Goal: Complete application form: Complete application form

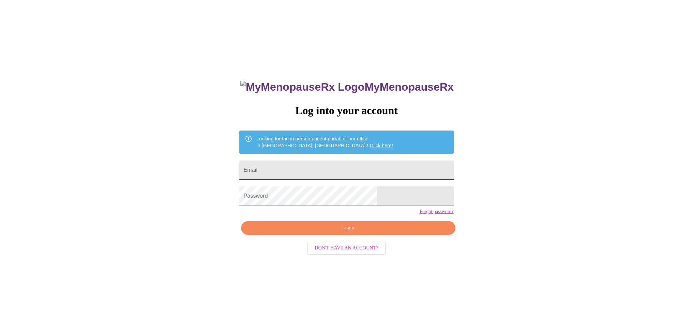
click at [334, 163] on input "Email" at bounding box center [346, 170] width 214 height 19
type input "[EMAIL_ADDRESS][DOMAIN_NAME]"
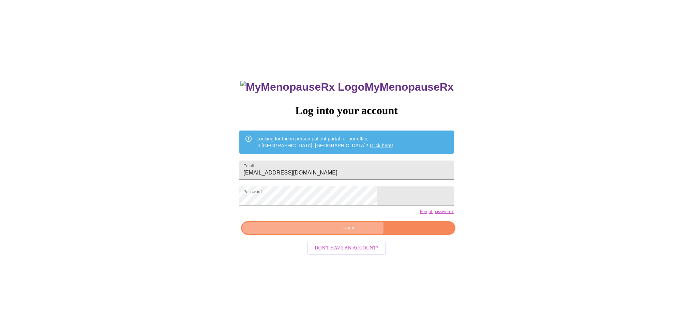
click at [350, 232] on span "Login" at bounding box center [348, 228] width 198 height 9
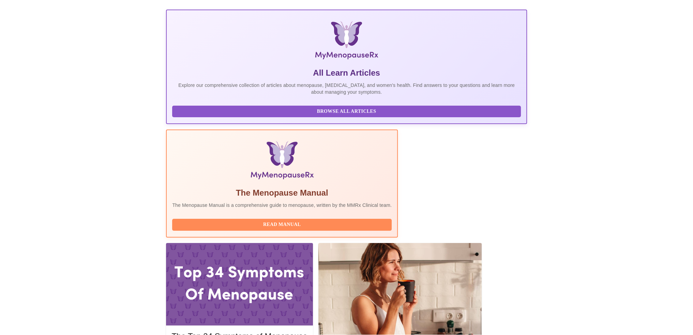
scroll to position [102, 0]
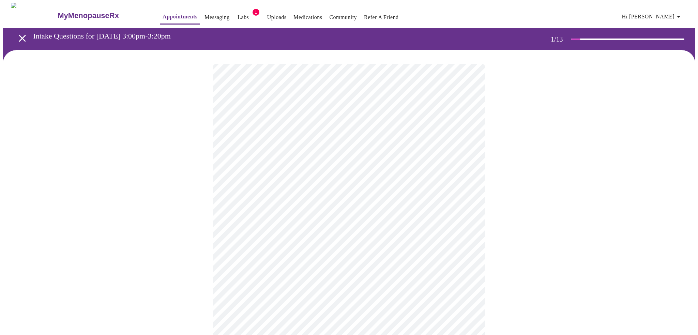
click at [236, 149] on body "MyMenopauseRx Appointments Messaging Labs 1 Uploads Medications Community Refer…" at bounding box center [349, 314] width 692 height 622
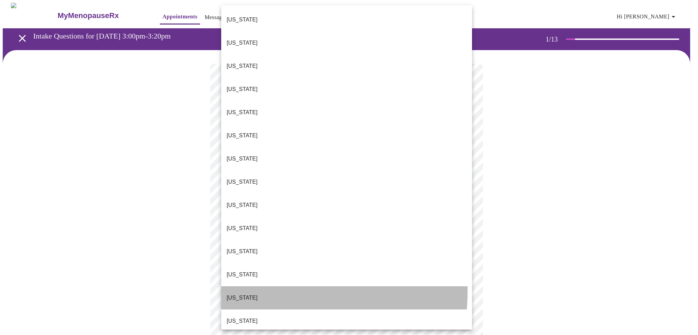
drag, startPoint x: 240, startPoint y: 226, endPoint x: 217, endPoint y: 217, distance: 24.3
click at [240, 294] on p "[US_STATE]" at bounding box center [242, 298] width 31 height 8
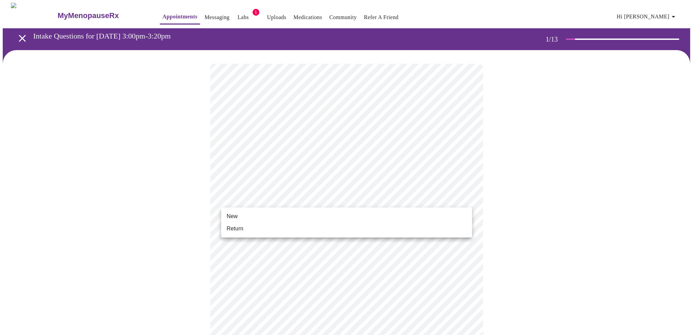
click at [262, 203] on body "MyMenopauseRx Appointments Messaging Labs 1 Uploads Medications Community Refer…" at bounding box center [349, 312] width 692 height 618
click at [257, 229] on li "Return" at bounding box center [346, 229] width 251 height 12
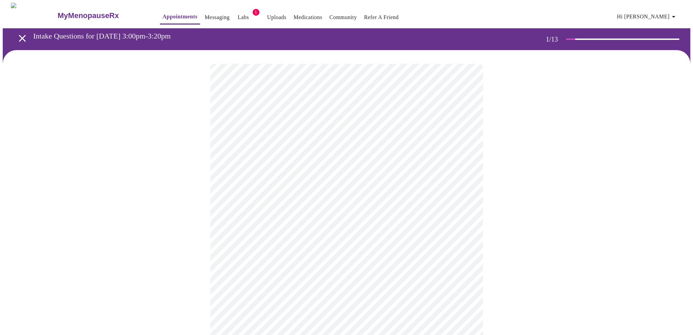
click at [176, 218] on div at bounding box center [346, 330] width 687 height 561
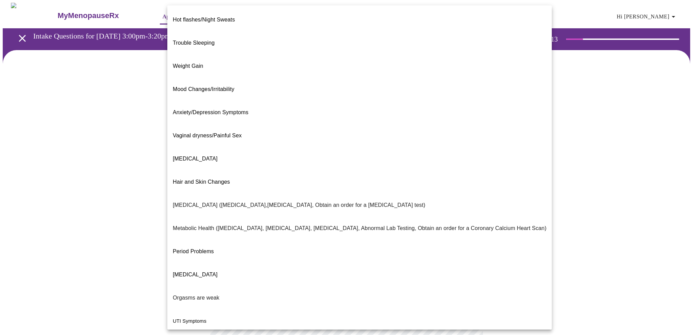
click at [292, 141] on body "MyMenopauseRx Appointments Messaging Labs 1 Uploads Medications Community Refer…" at bounding box center [349, 207] width 692 height 409
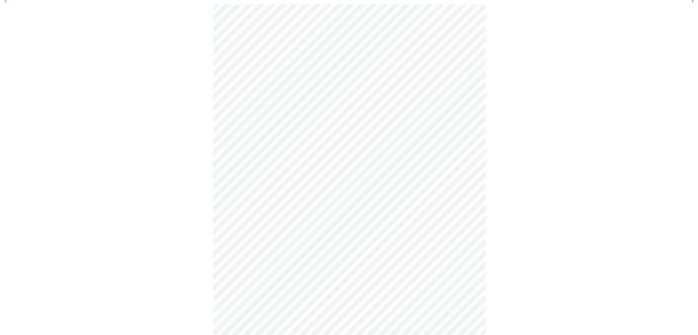
scroll to position [68, 0]
click at [263, 143] on body "MyMenopauseRx Appointments Messaging Labs 1 Uploads Medications Community Refer…" at bounding box center [349, 137] width 692 height 405
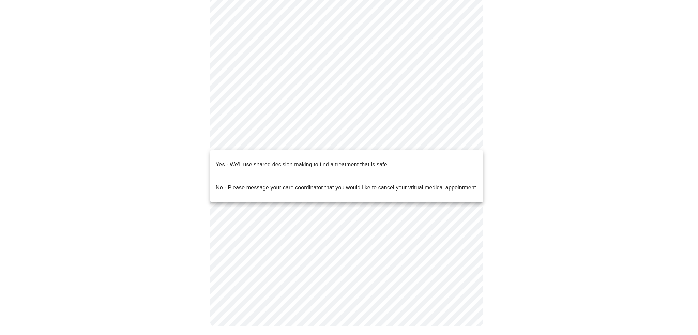
click at [243, 161] on p "Yes - We'll use shared decision making to find a treatment that is safe!" at bounding box center [302, 165] width 173 height 8
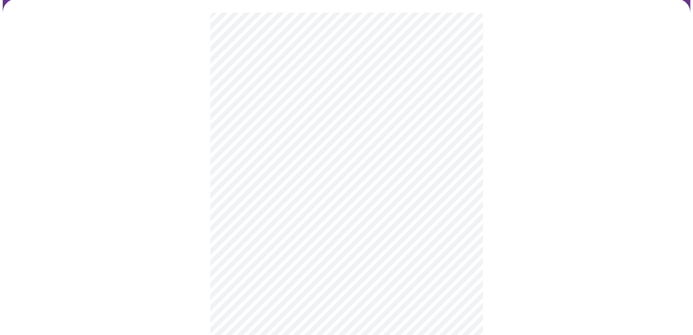
scroll to position [0, 0]
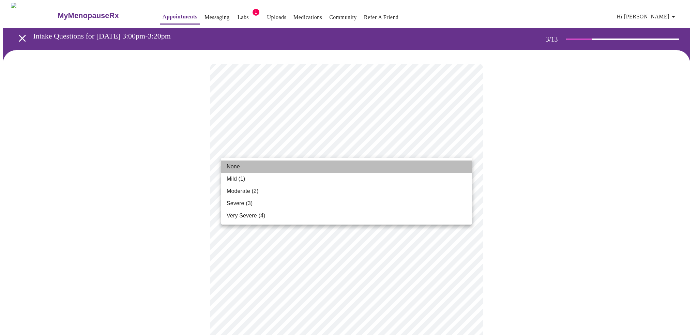
click at [263, 169] on li "None" at bounding box center [346, 167] width 251 height 12
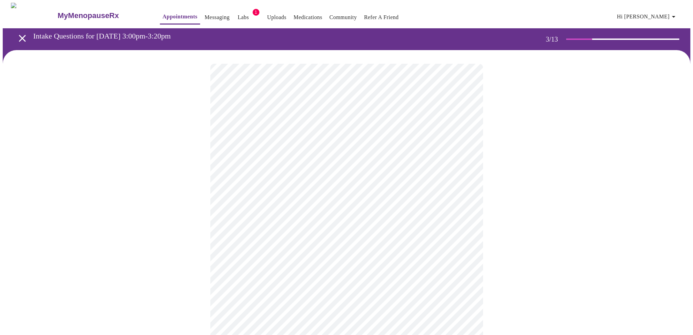
scroll to position [34, 0]
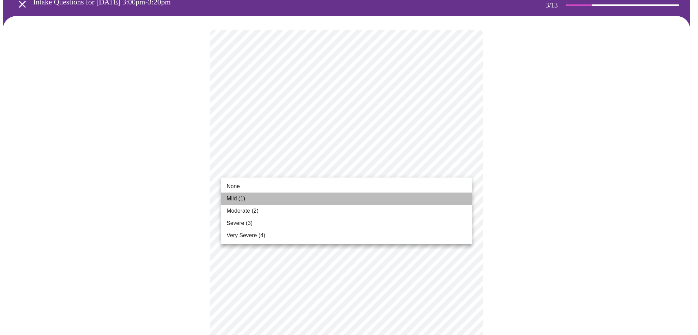
click at [231, 199] on span "Mild (1)" at bounding box center [236, 199] width 19 height 8
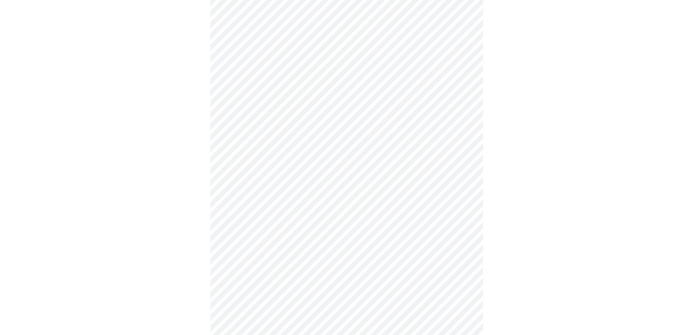
scroll to position [102, 0]
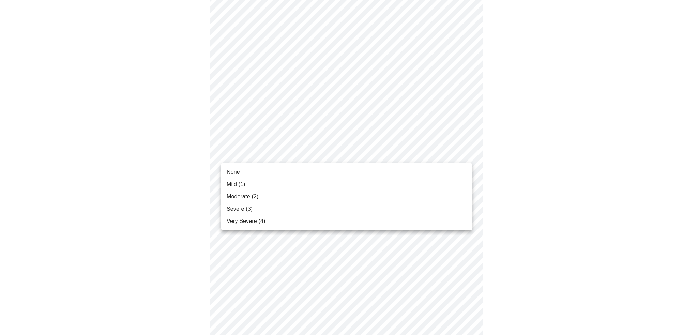
drag, startPoint x: 236, startPoint y: 169, endPoint x: 214, endPoint y: 168, distance: 21.8
click at [234, 169] on span "None" at bounding box center [233, 172] width 13 height 8
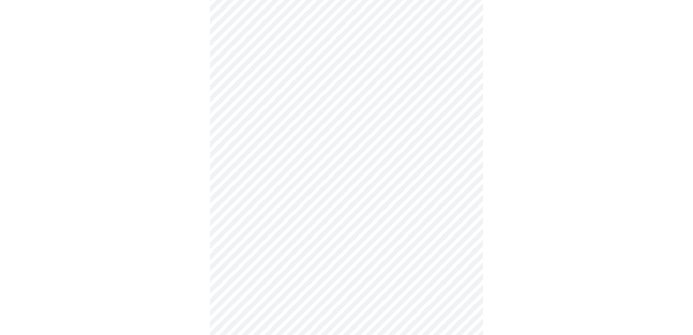
scroll to position [170, 0]
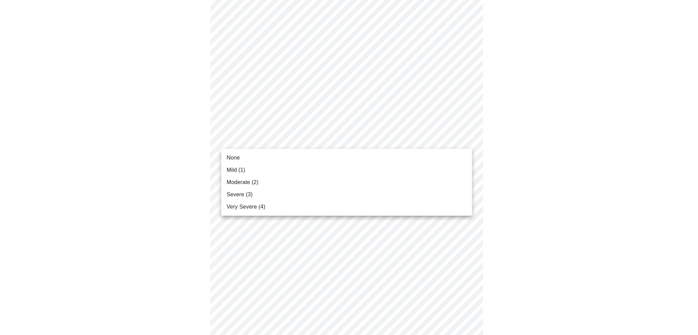
click at [251, 140] on body "MyMenopauseRx Appointments Messaging Labs 1 Uploads Medications Community Refer…" at bounding box center [349, 271] width 692 height 878
click at [235, 155] on span "None" at bounding box center [233, 158] width 13 height 8
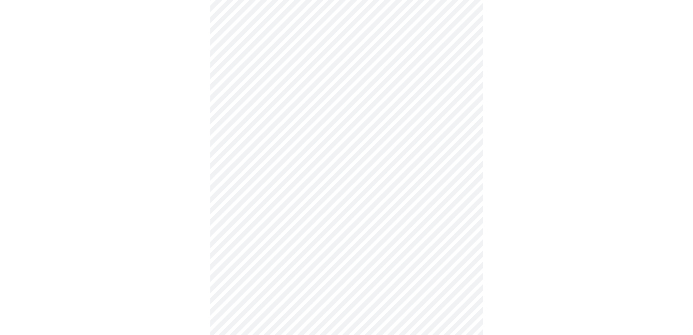
scroll to position [239, 0]
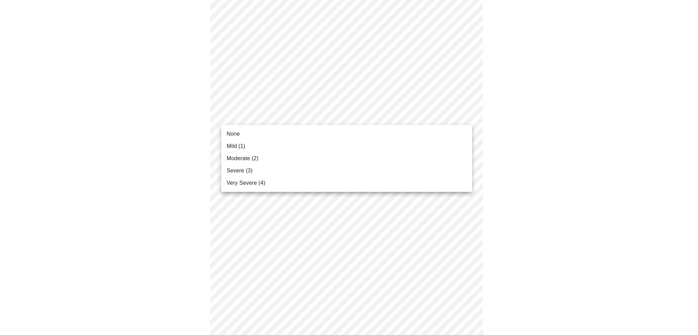
click at [241, 116] on body "MyMenopauseRx Appointments Messaging Labs 1 Uploads Medications Community Refer…" at bounding box center [349, 198] width 692 height 868
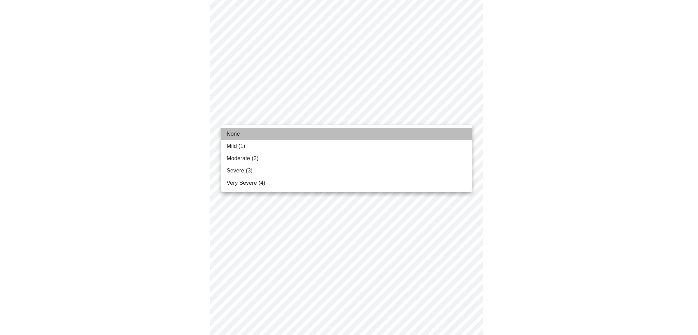
click at [237, 132] on span "None" at bounding box center [233, 134] width 13 height 8
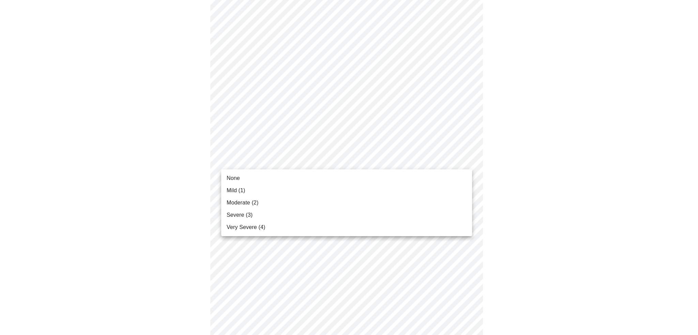
click at [243, 160] on body "MyMenopauseRx Appointments Messaging Labs 1 Uploads Medications Community Refer…" at bounding box center [349, 193] width 692 height 858
click at [232, 188] on span "Mild (1)" at bounding box center [236, 190] width 19 height 8
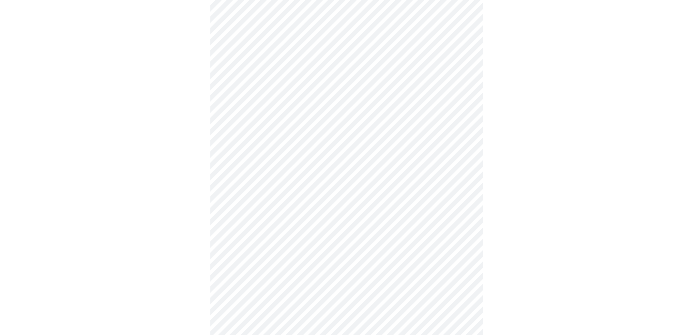
click at [191, 180] on div at bounding box center [346, 213] width 687 height 802
click at [265, 144] on body "MyMenopauseRx Appointments Messaging Labs 1 Uploads Medications Community Refer…" at bounding box center [349, 120] width 692 height 849
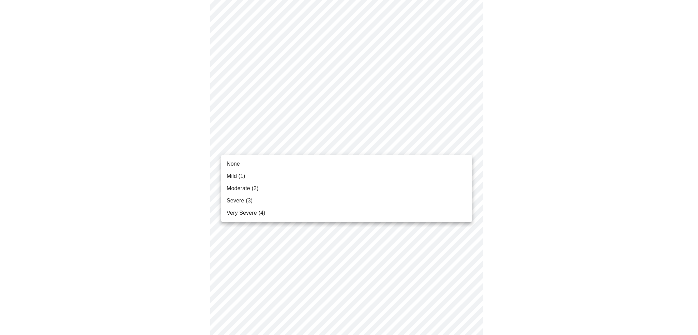
click at [230, 176] on span "Mild (1)" at bounding box center [236, 176] width 19 height 8
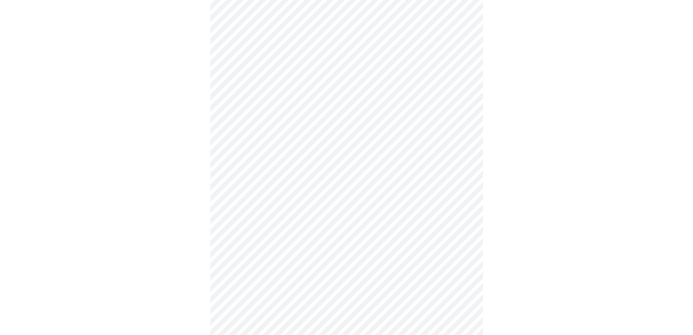
click at [194, 171] on div at bounding box center [346, 139] width 687 height 792
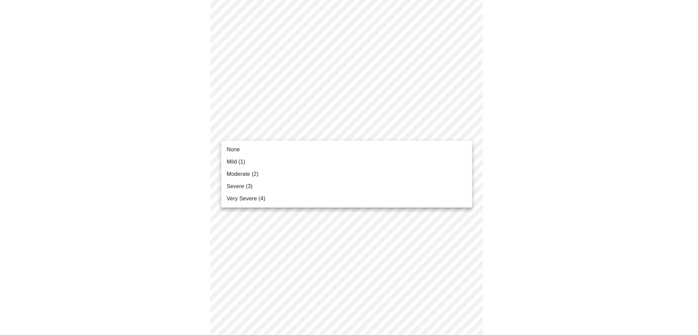
click at [241, 133] on body "MyMenopauseRx Appointments Messaging Labs 1 Uploads Medications Community Refer…" at bounding box center [349, 47] width 692 height 839
click at [234, 163] on span "Mild (1)" at bounding box center [236, 162] width 19 height 8
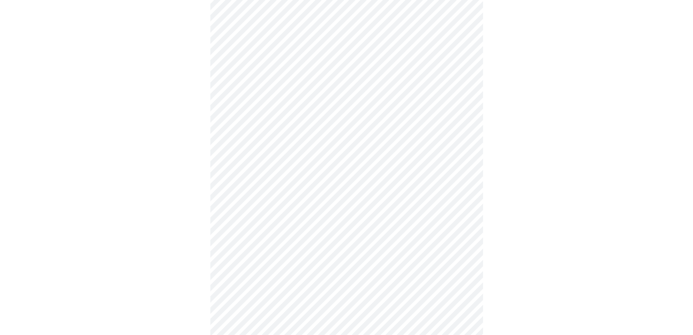
click at [199, 167] on div at bounding box center [346, 66] width 687 height 782
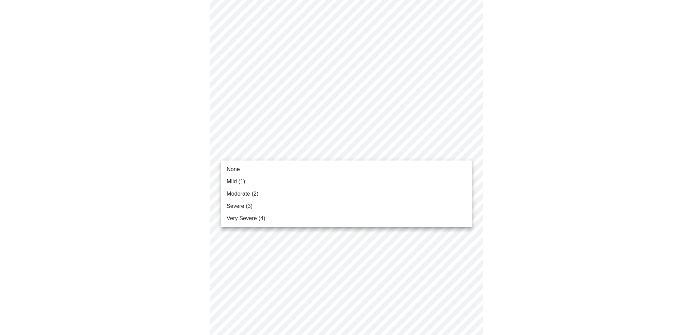
click at [231, 156] on body "MyMenopauseRx Appointments Messaging Labs 1 Uploads Medications Community Refer…" at bounding box center [349, 9] width 692 height 830
click at [231, 170] on span "None" at bounding box center [233, 169] width 13 height 8
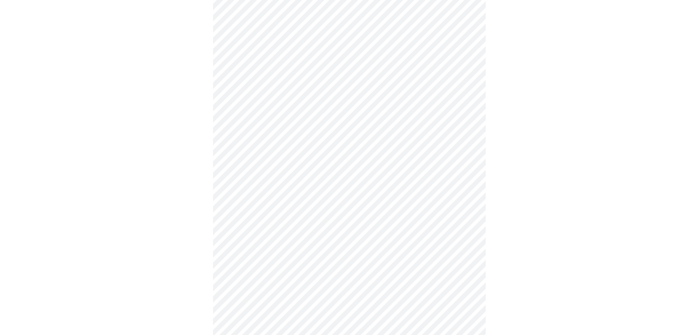
scroll to position [477, 0]
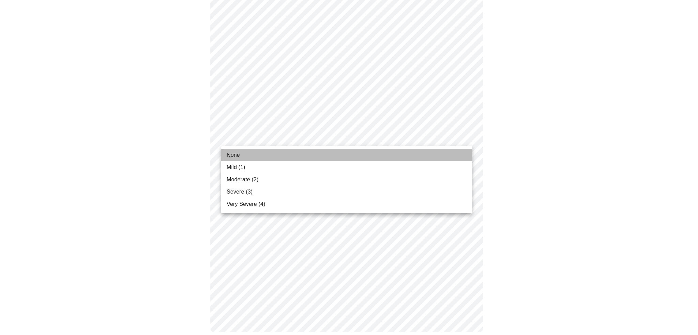
click at [228, 154] on span "None" at bounding box center [233, 155] width 13 height 8
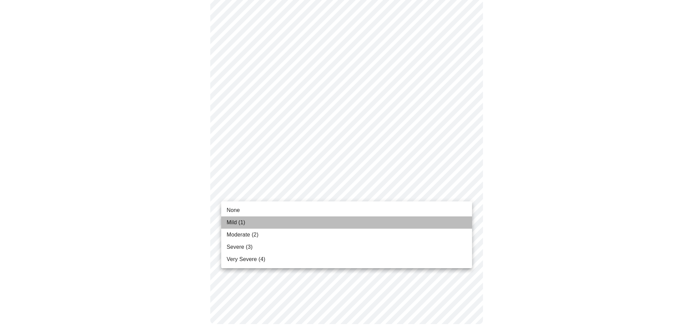
click at [236, 224] on span "Mild (1)" at bounding box center [236, 222] width 19 height 8
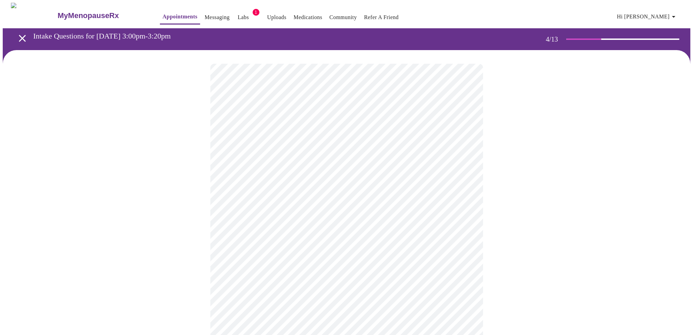
scroll to position [34, 0]
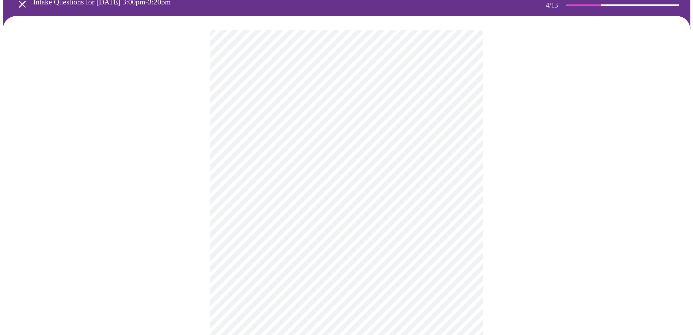
click at [149, 163] on div at bounding box center [346, 328] width 687 height 625
click at [185, 225] on div at bounding box center [346, 328] width 687 height 625
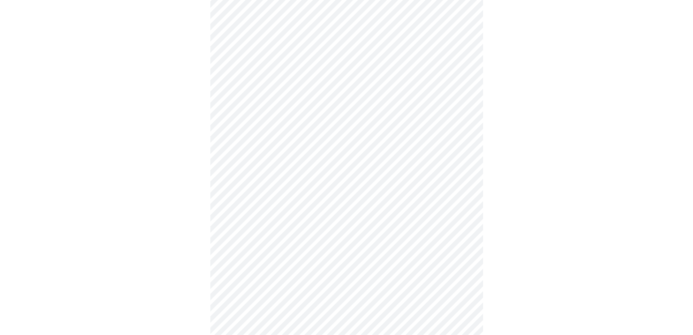
scroll to position [239, 0]
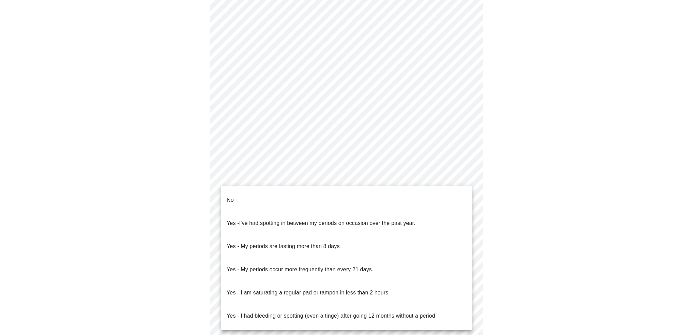
click at [276, 181] on body "MyMenopauseRx Appointments Messaging Labs 1 Uploads Medications Community Refer…" at bounding box center [349, 100] width 692 height 672
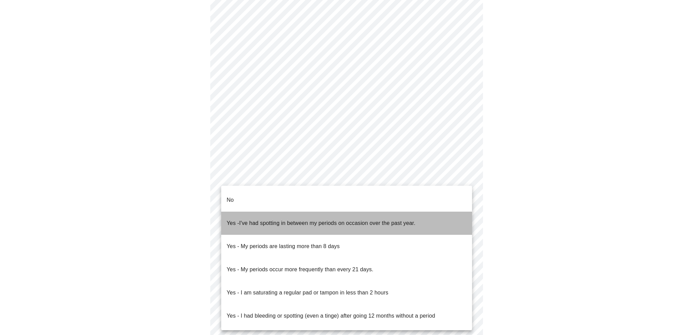
click at [250, 220] on span "I've had spotting in between my periods on occasion over the past year." at bounding box center [327, 223] width 176 height 6
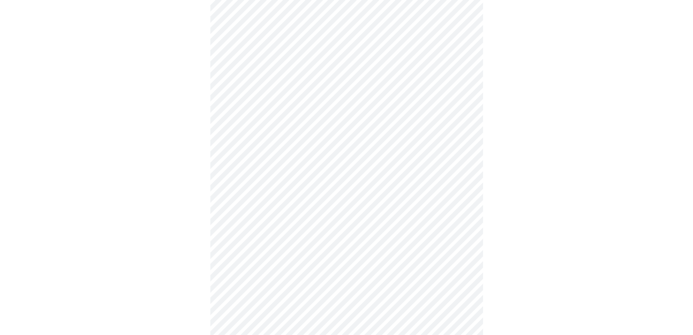
click at [189, 212] on div at bounding box center [346, 122] width 687 height 621
click at [238, 188] on body "MyMenopauseRx Appointments Messaging Labs 1 Uploads Medications Community Refer…" at bounding box center [349, 64] width 692 height 668
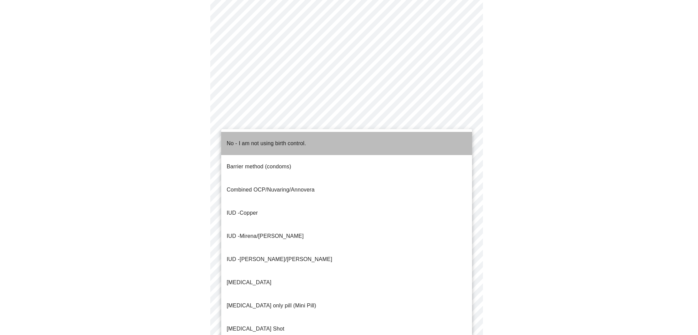
click at [240, 139] on p "No - I am not using birth control." at bounding box center [266, 143] width 79 height 8
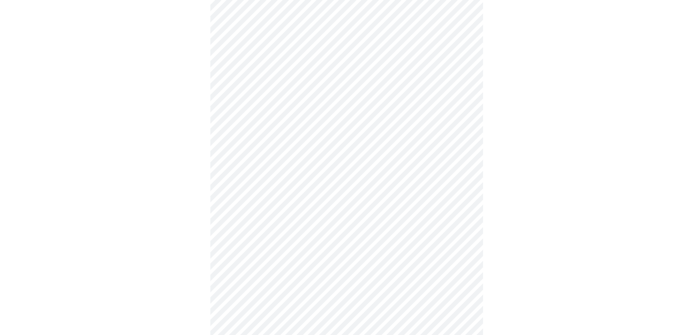
drag, startPoint x: 204, startPoint y: 203, endPoint x: 191, endPoint y: 208, distance: 14.4
click at [203, 205] on div at bounding box center [346, 85] width 687 height 616
click at [228, 182] on body "MyMenopauseRx Appointments Messaging Labs 1 Uploads Medications Community Refer…" at bounding box center [349, 6] width 692 height 664
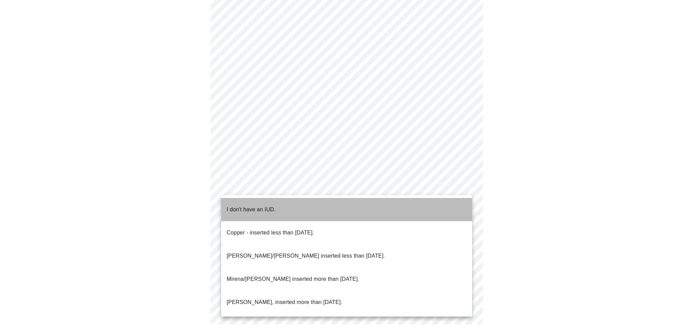
drag, startPoint x: 237, startPoint y: 205, endPoint x: 183, endPoint y: 201, distance: 54.3
click at [237, 205] on p "I don't have an IUD." at bounding box center [251, 209] width 49 height 8
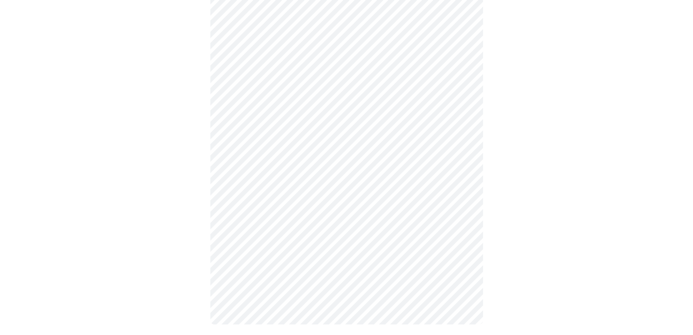
click at [182, 201] on div at bounding box center [346, 32] width 687 height 612
click at [241, 238] on body "MyMenopauseRx Appointments Messaging Labs 1 Uploads Medications Community Refer…" at bounding box center [346, 8] width 687 height 660
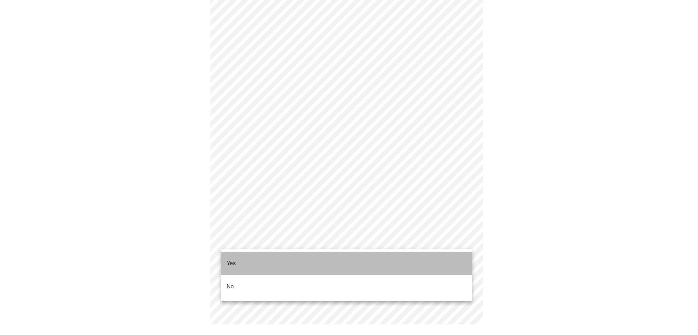
drag, startPoint x: 236, startPoint y: 261, endPoint x: 201, endPoint y: 257, distance: 35.0
click at [224, 261] on li "Yes" at bounding box center [346, 263] width 251 height 23
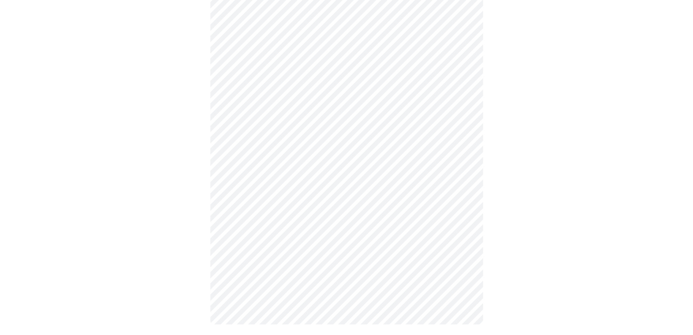
drag, startPoint x: 194, startPoint y: 256, endPoint x: 193, endPoint y: 268, distance: 12.6
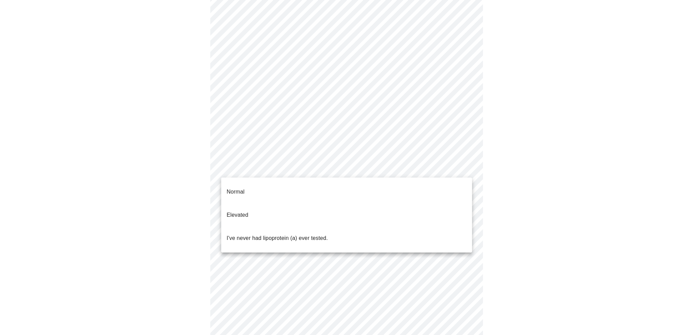
click at [254, 168] on body "MyMenopauseRx Appointments Messaging Labs 1 Uploads Medications Community Refer…" at bounding box center [349, 186] width 692 height 503
click at [239, 188] on p "Normal" at bounding box center [236, 192] width 18 height 8
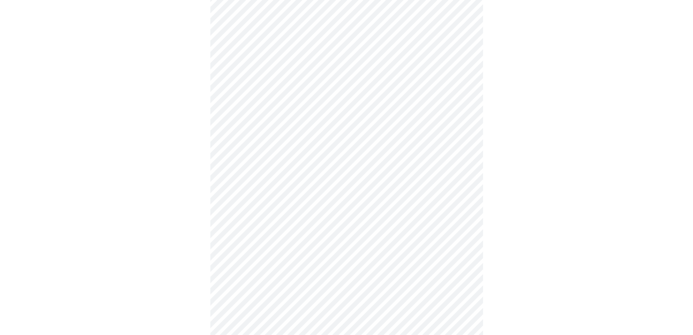
click at [181, 179] on div at bounding box center [346, 208] width 687 height 452
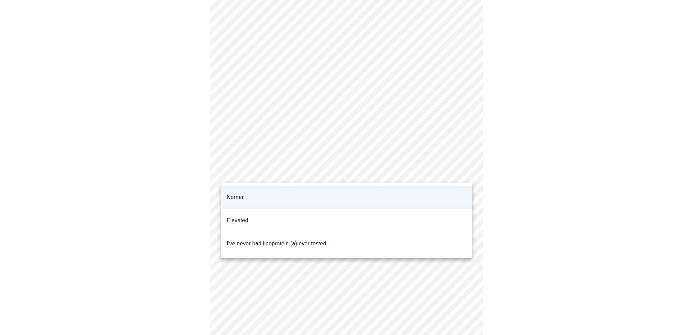
click at [289, 172] on body "MyMenopauseRx Appointments Messaging Labs 1 Uploads Medications Community Refer…" at bounding box center [349, 185] width 692 height 500
click at [280, 240] on p "I've never had lipoprotein (a) ever tested." at bounding box center [277, 244] width 101 height 8
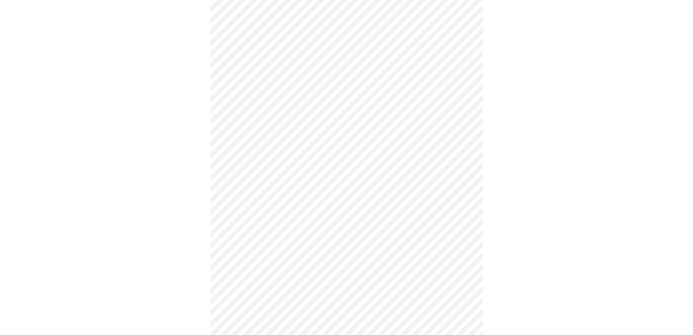
click at [193, 208] on div at bounding box center [346, 208] width 687 height 452
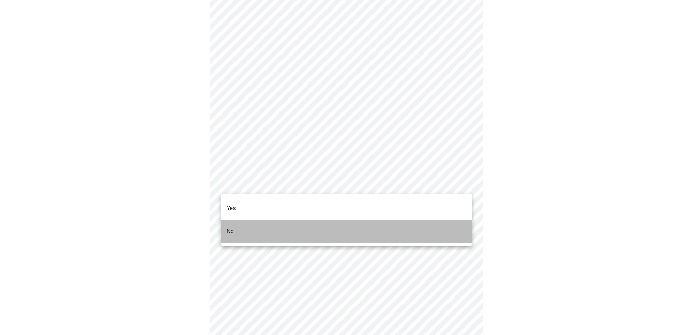
click at [260, 221] on li "No" at bounding box center [346, 231] width 251 height 23
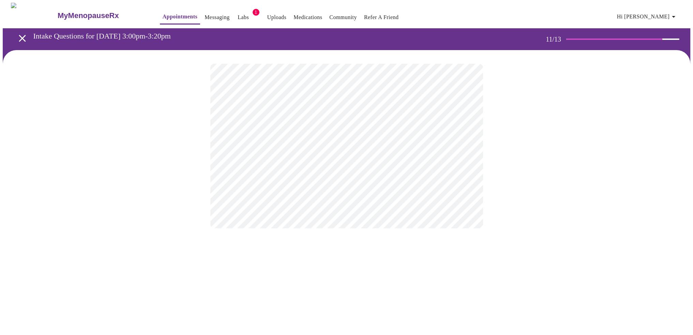
scroll to position [0, 0]
click at [524, 166] on div at bounding box center [349, 146] width 692 height 192
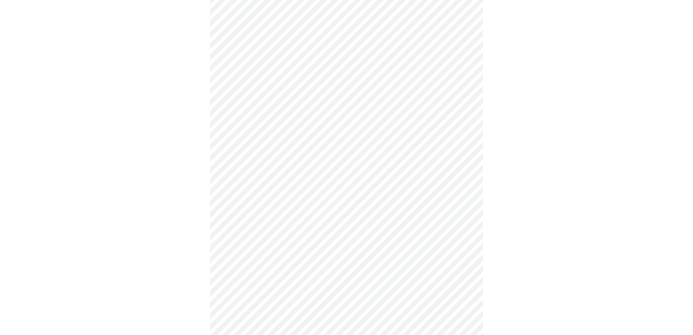
scroll to position [273, 0]
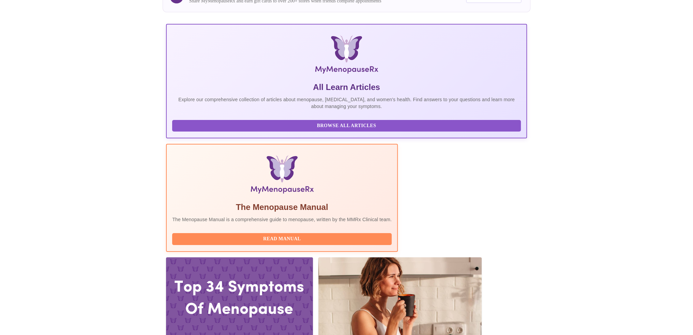
scroll to position [102, 0]
